Goal: Check status: Check status

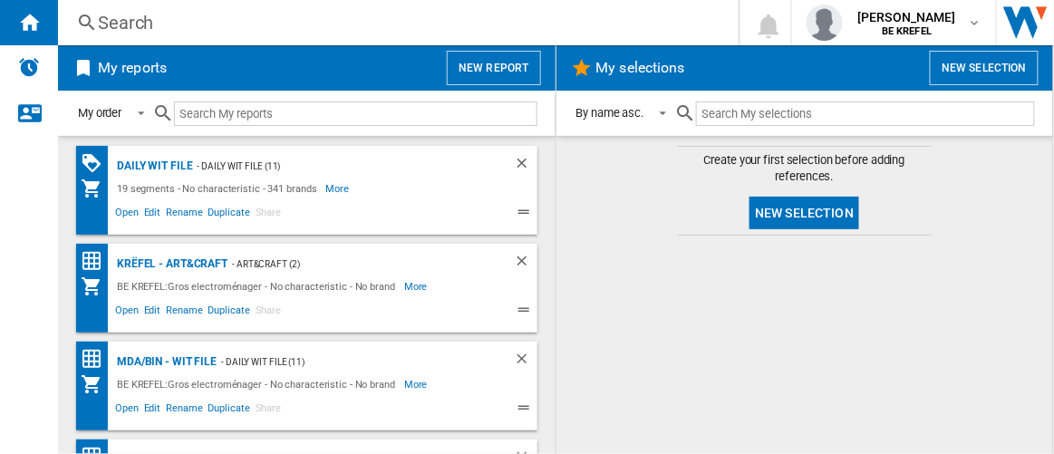
click at [169, 30] on div "Search" at bounding box center [394, 22] width 593 height 25
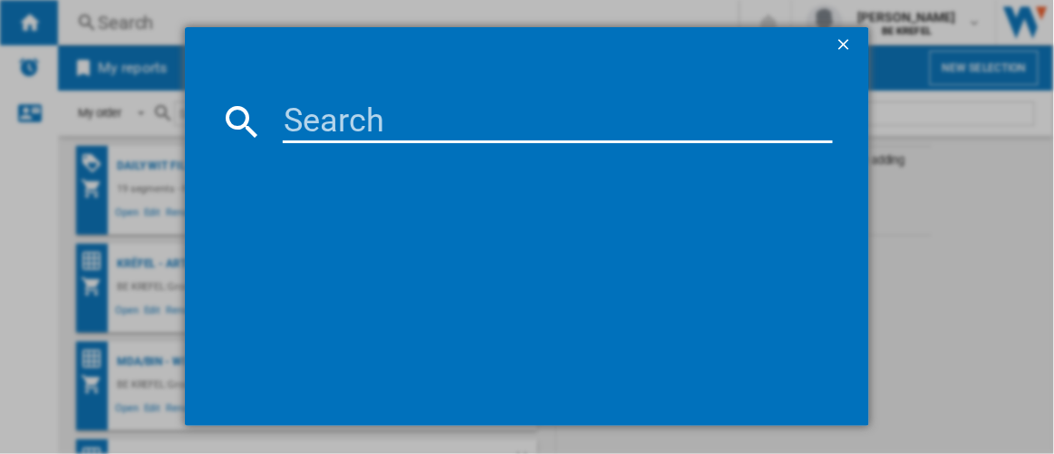
click at [321, 108] on input at bounding box center [558, 121] width 551 height 43
type input "21009801"
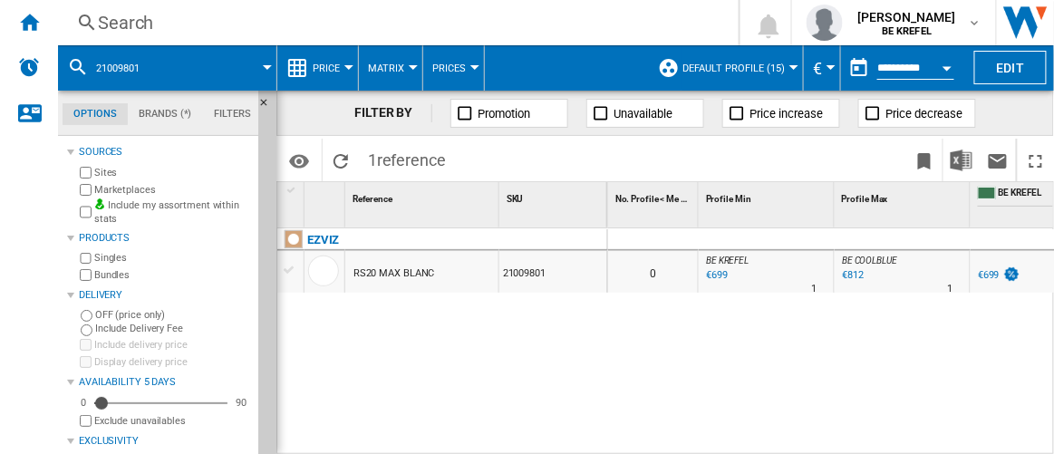
click at [395, 270] on div "RS20 MAX BLANC" at bounding box center [394, 274] width 82 height 42
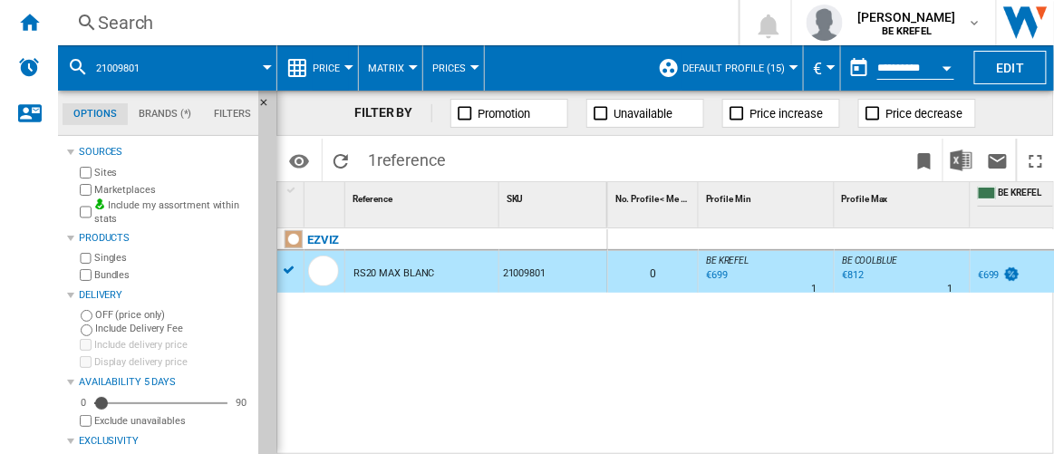
click at [342, 58] on button "Price" at bounding box center [331, 67] width 36 height 45
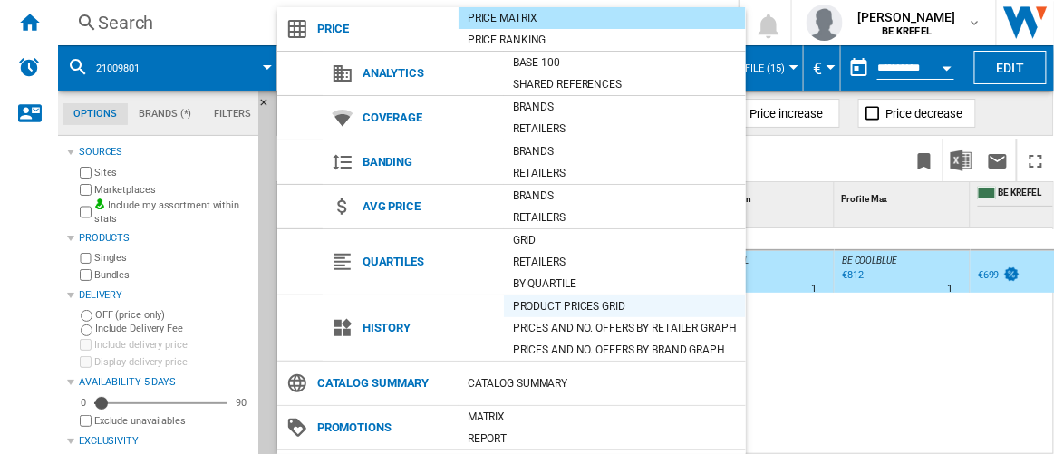
click at [535, 301] on div "Product prices grid" at bounding box center [625, 306] width 242 height 18
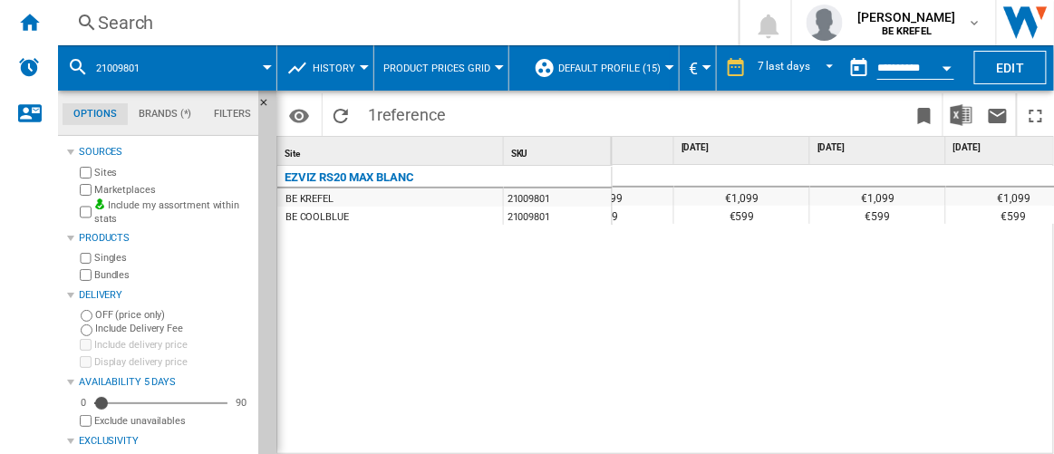
scroll to position [0, 217]
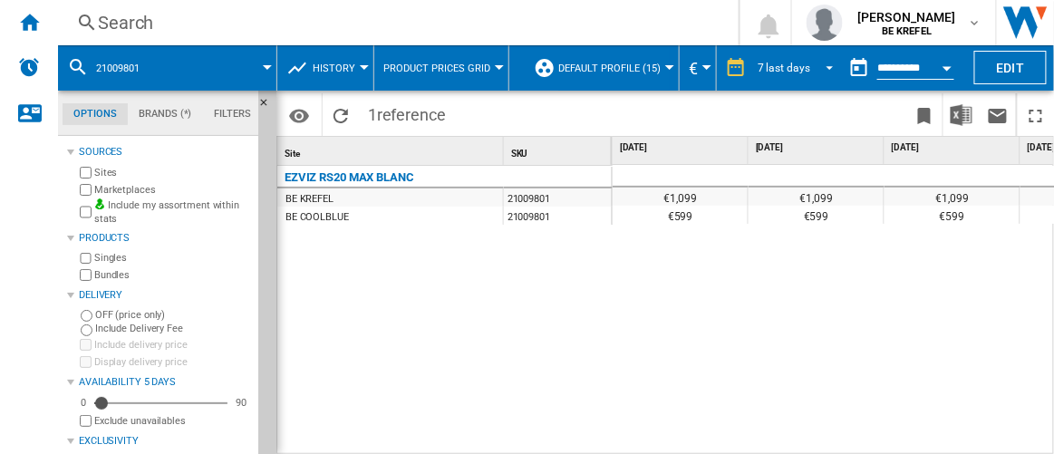
click at [809, 63] on md-select-value "7 last days" at bounding box center [798, 67] width 85 height 27
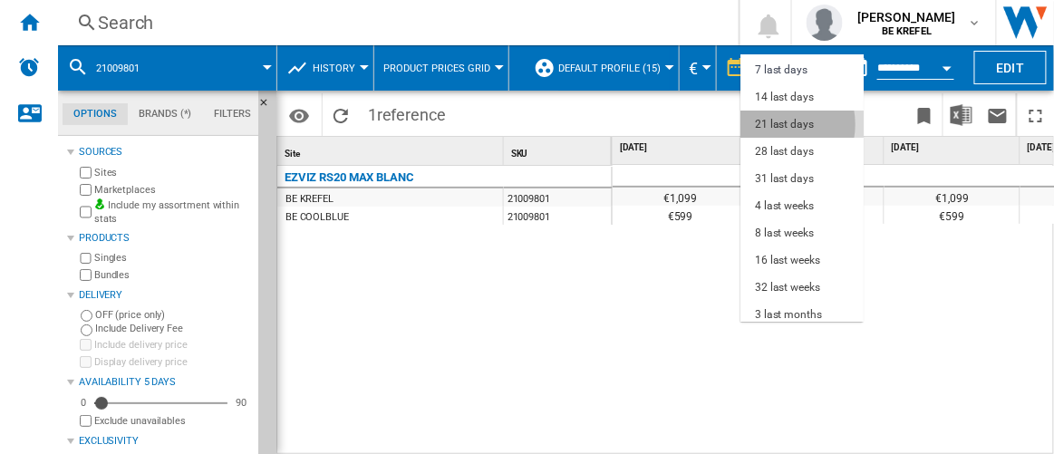
click at [774, 123] on div "21 last days" at bounding box center [784, 124] width 59 height 15
